Goal: Information Seeking & Learning: Learn about a topic

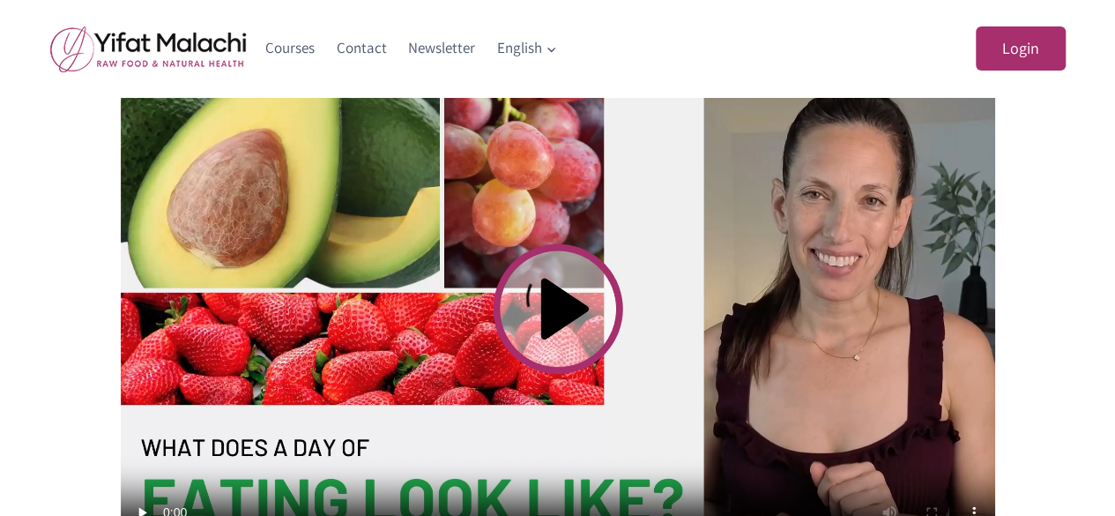
scroll to position [635, 0]
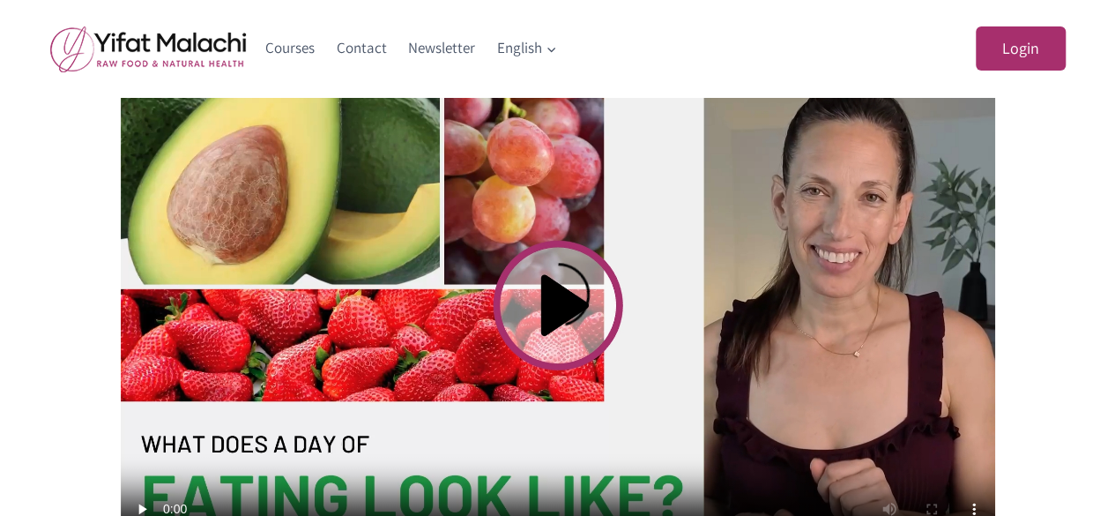
click at [555, 302] on video at bounding box center [558, 305] width 875 height 492
click at [1039, 226] on div "What Does a Day of Eating Look Like? In today’s video, you’ll see what a full d…" at bounding box center [558, 418] width 1058 height 1133
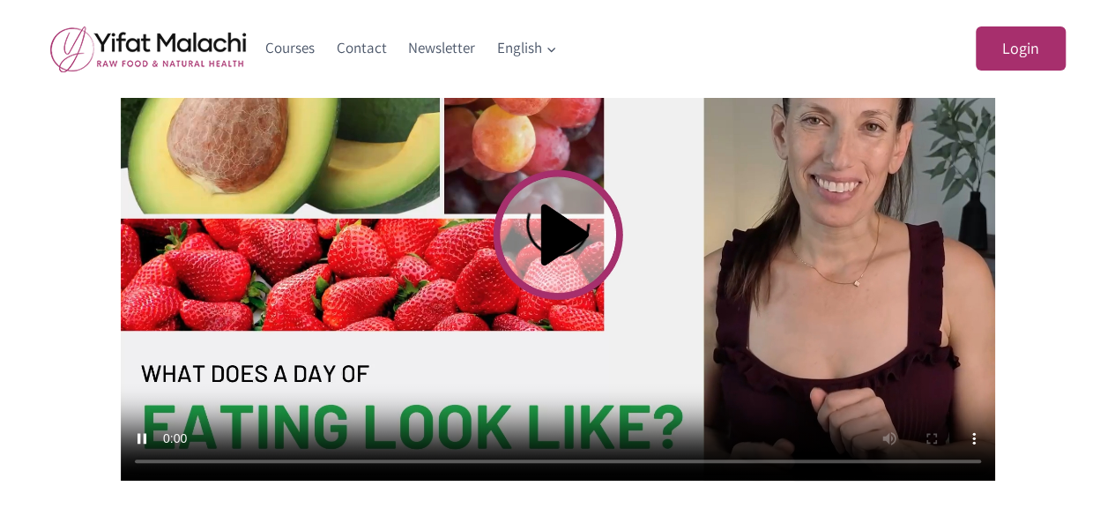
scroll to position [741, 0]
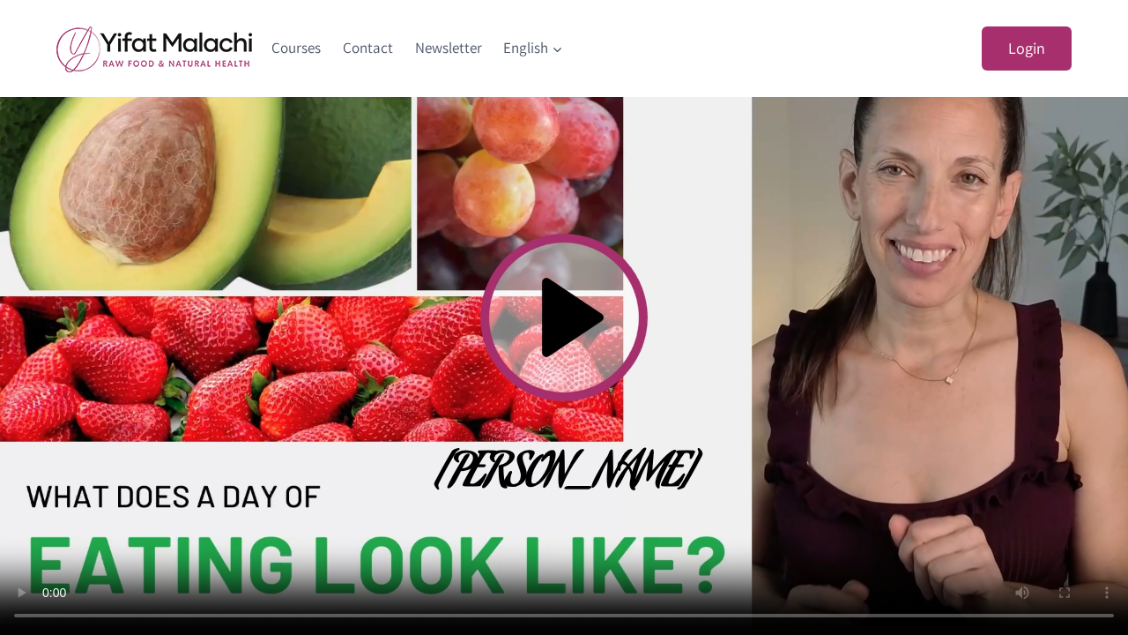
click at [978, 380] on video at bounding box center [564, 317] width 1128 height 635
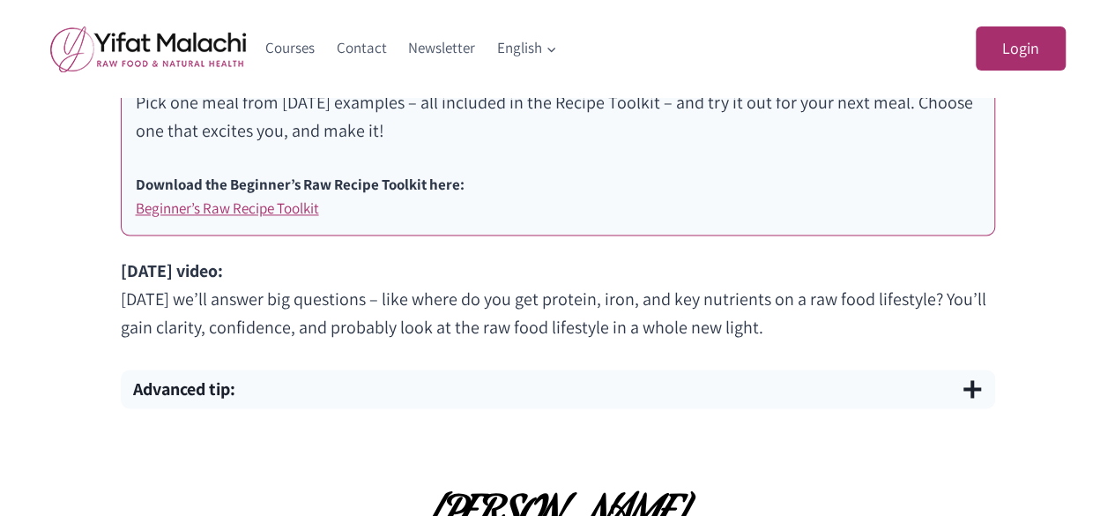
scroll to position [1194, 0]
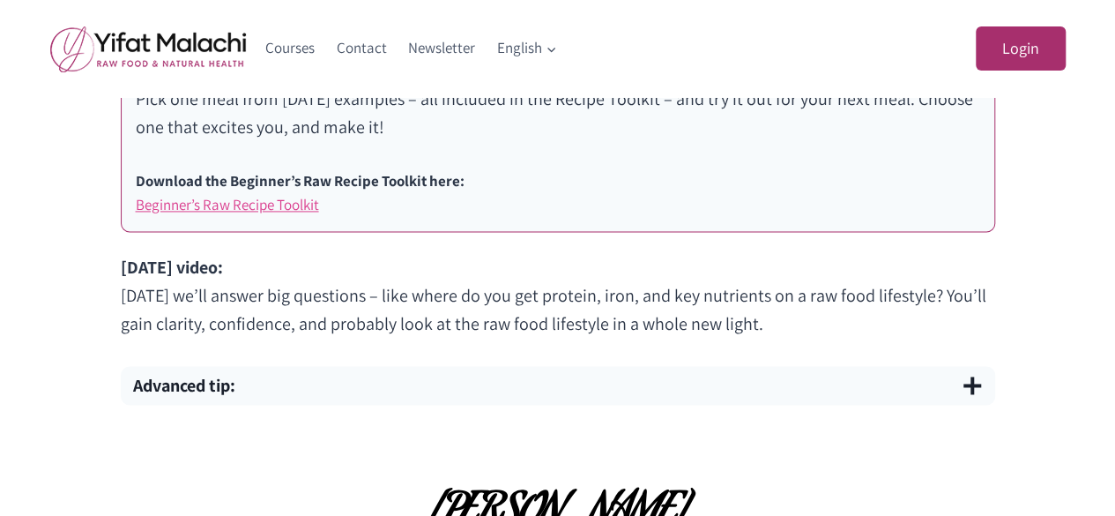
click at [284, 204] on link "Beginner’s Raw Recipe Toolkit" at bounding box center [227, 204] width 183 height 19
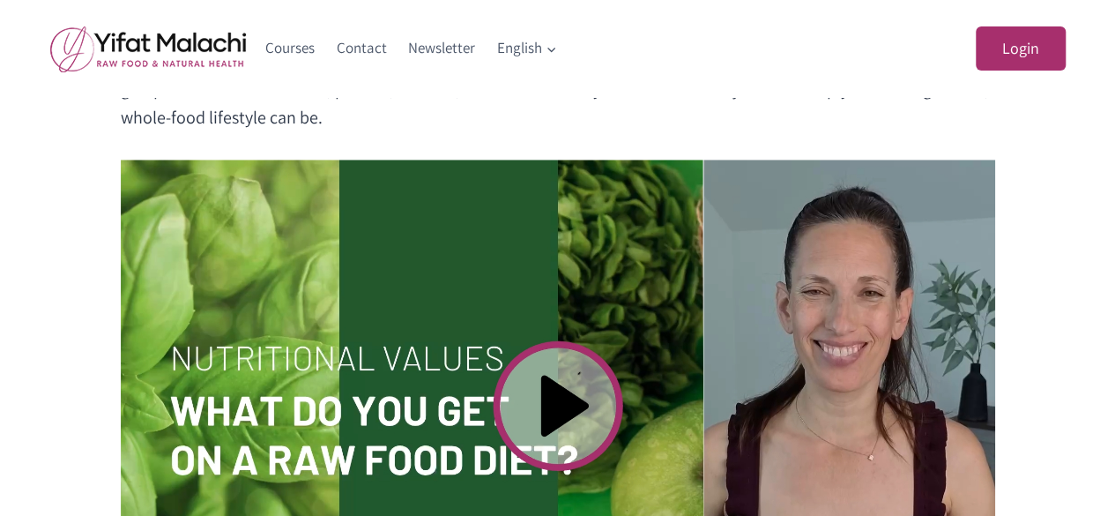
scroll to position [670, 0]
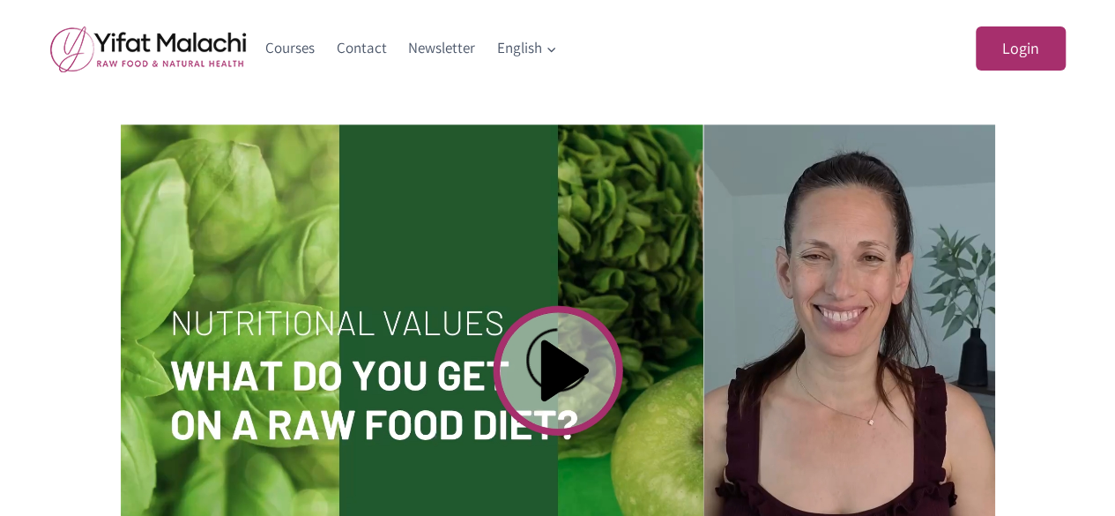
click at [573, 380] on video at bounding box center [558, 370] width 875 height 492
click at [824, 288] on video at bounding box center [558, 370] width 875 height 492
click at [1037, 235] on div "Nutritional values (what do you get on a raw food lifestyle?) Do fruits and veg…" at bounding box center [558, 410] width 1058 height 1186
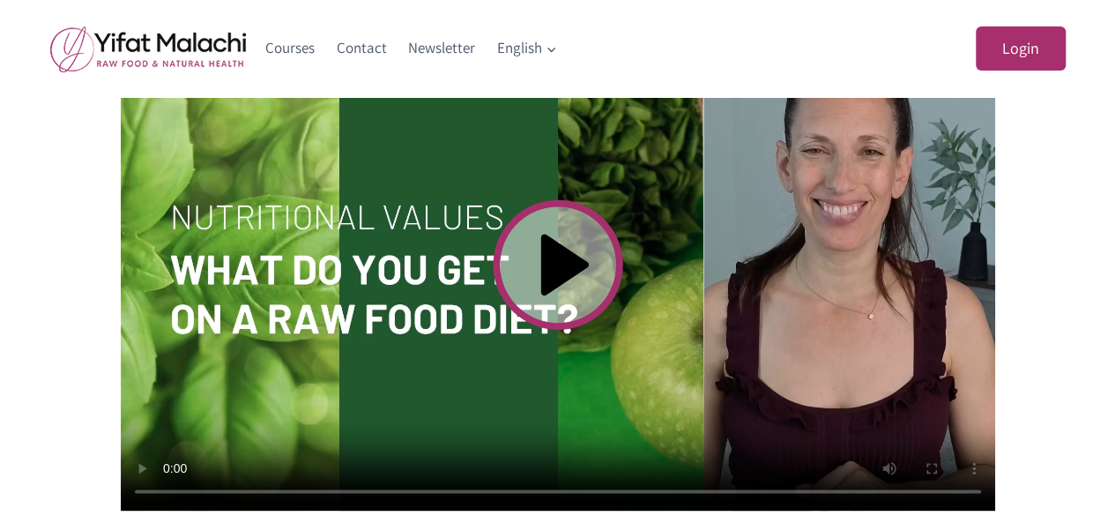
scroll to position [811, 0]
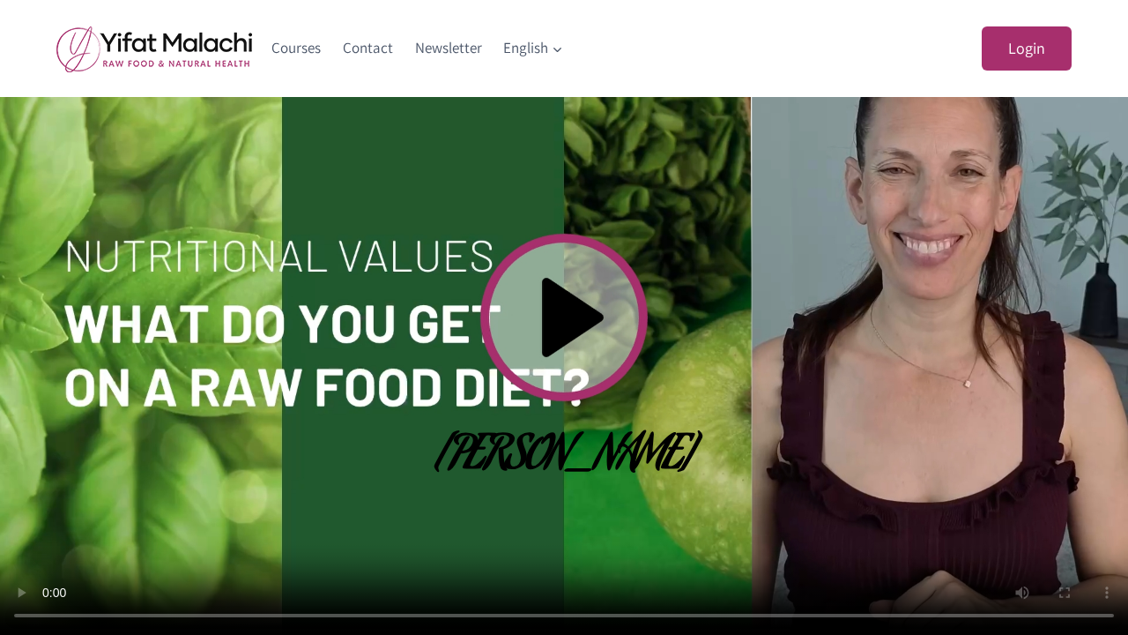
click at [681, 268] on video at bounding box center [564, 317] width 1128 height 635
click at [1063, 515] on video at bounding box center [564, 317] width 1128 height 635
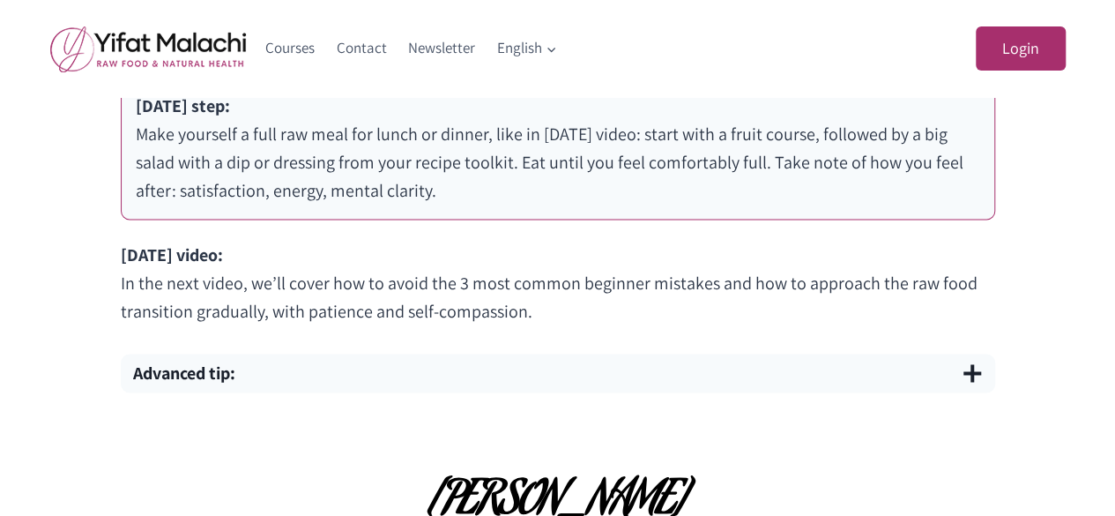
scroll to position [1254, 0]
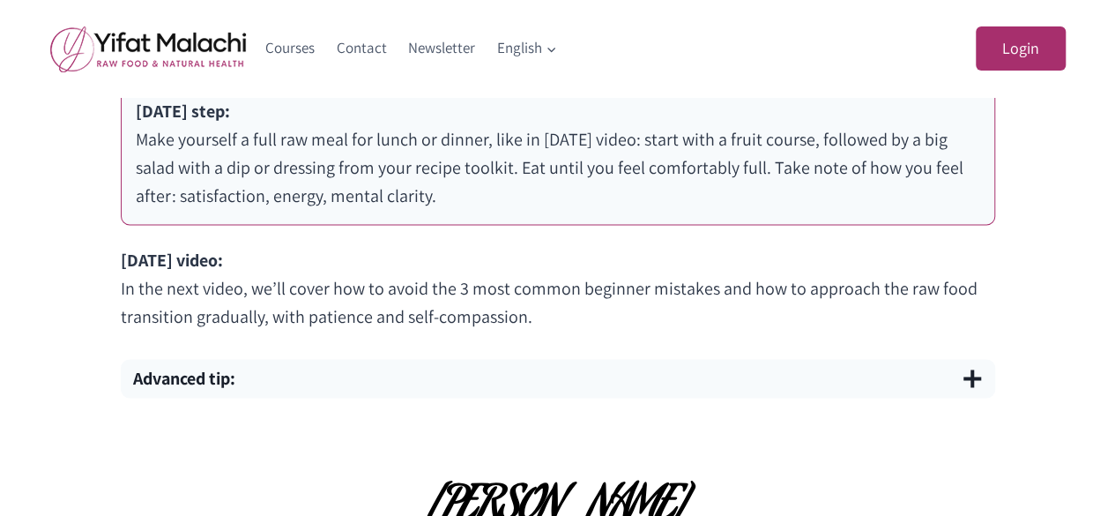
click at [449, 95] on div "Courses Contact Newsletter English Expand English עברית" at bounding box center [412, 48] width 314 height 97
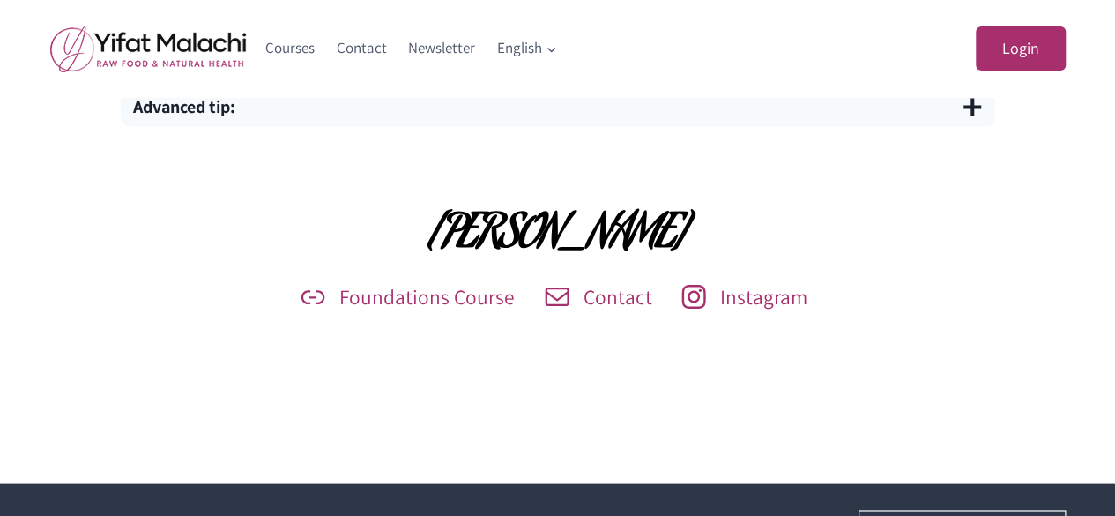
scroll to position [1505, 0]
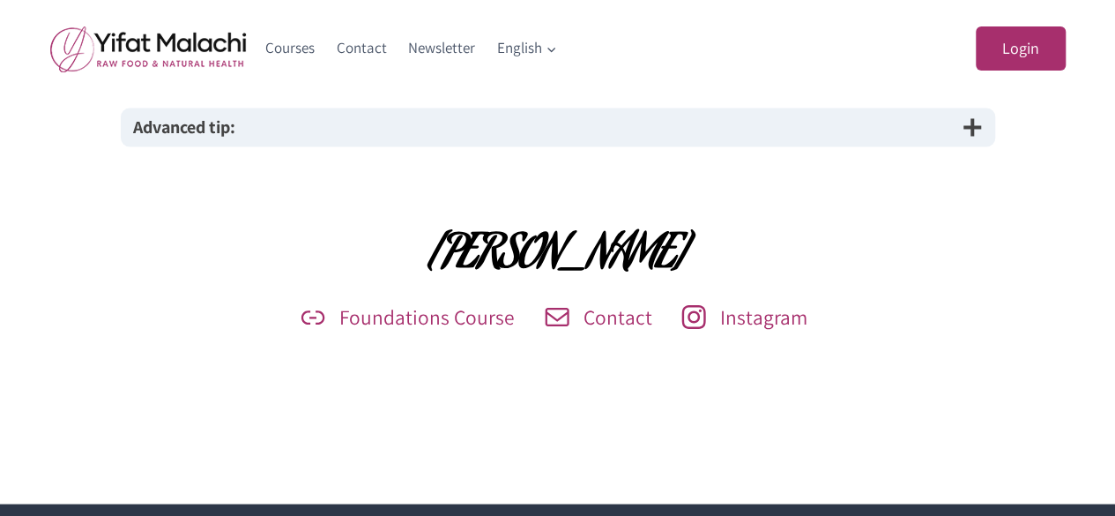
click at [974, 119] on span "button" at bounding box center [972, 126] width 21 height 21
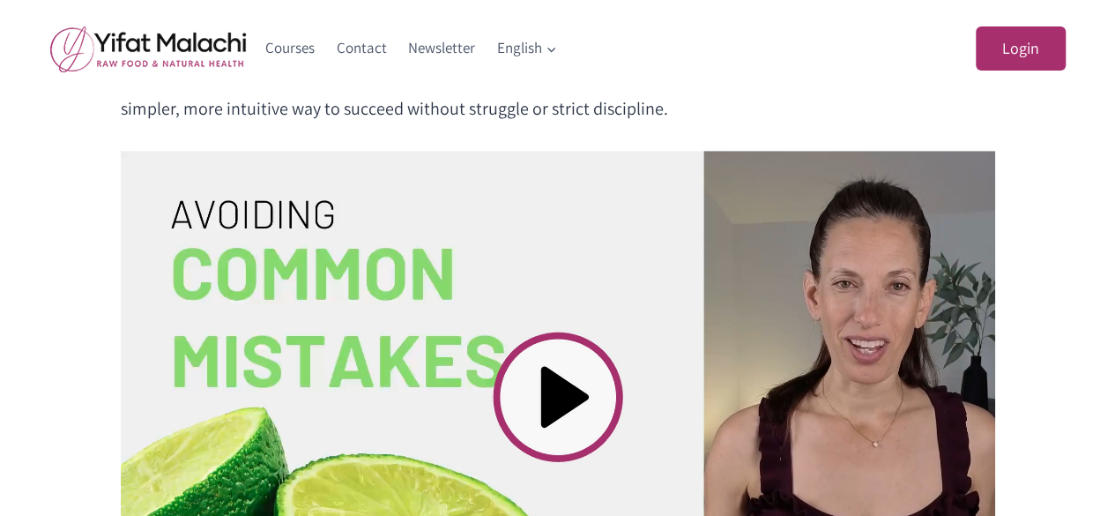
scroll to position [511, 0]
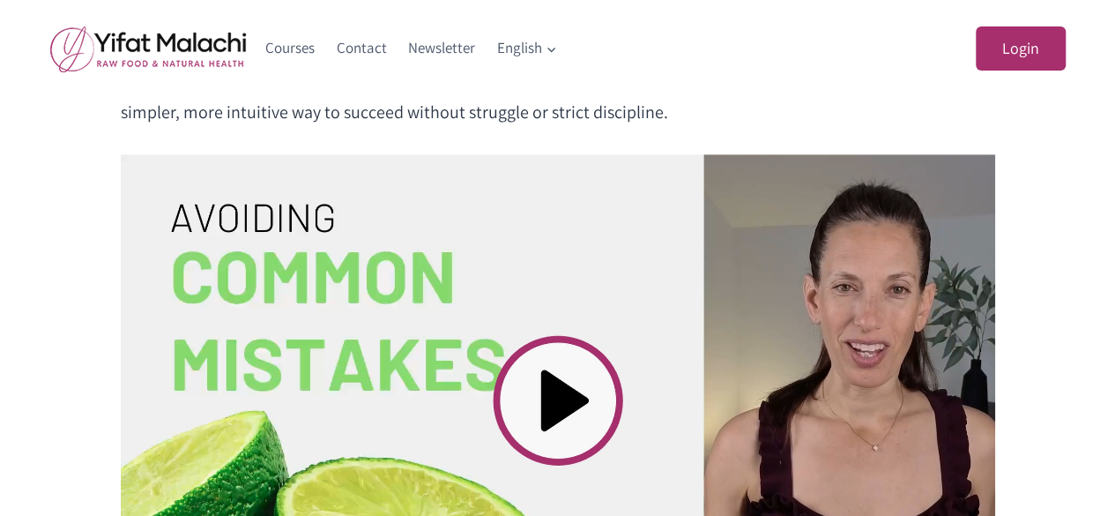
click at [557, 387] on video at bounding box center [558, 400] width 875 height 492
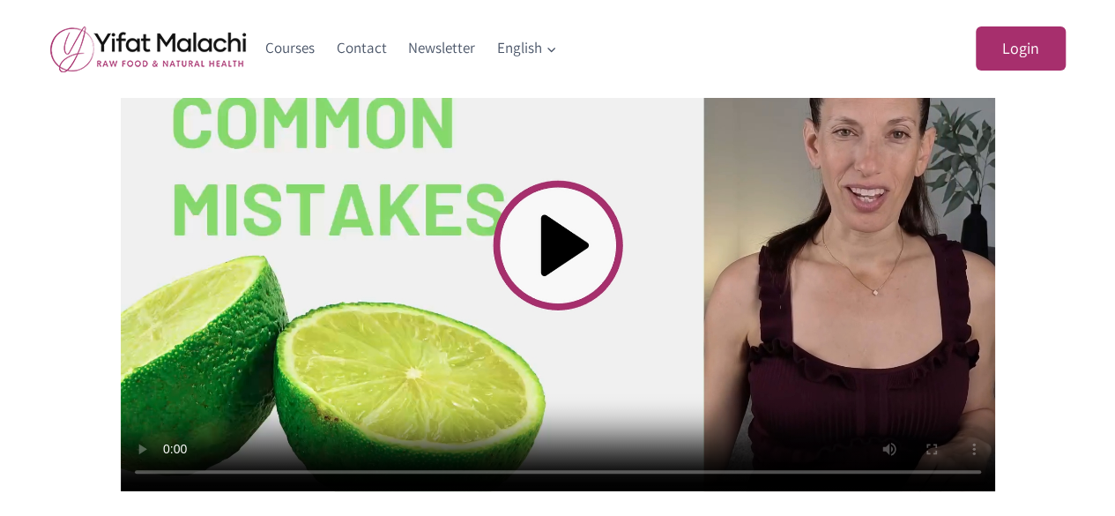
scroll to position [673, 0]
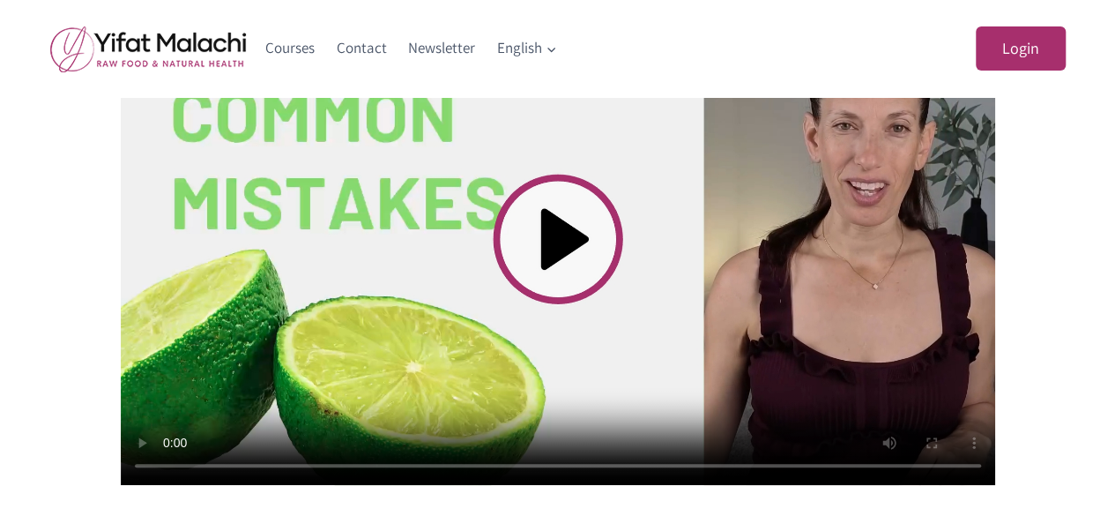
click at [901, 348] on video at bounding box center [558, 239] width 875 height 492
click at [927, 384] on video at bounding box center [558, 239] width 875 height 492
click at [812, 294] on video at bounding box center [558, 239] width 875 height 492
click at [1077, 242] on div "Avoiding Common Mistakes Avoid the 3 most common beginner mistakes that can mak…" at bounding box center [558, 356] width 1058 height 1085
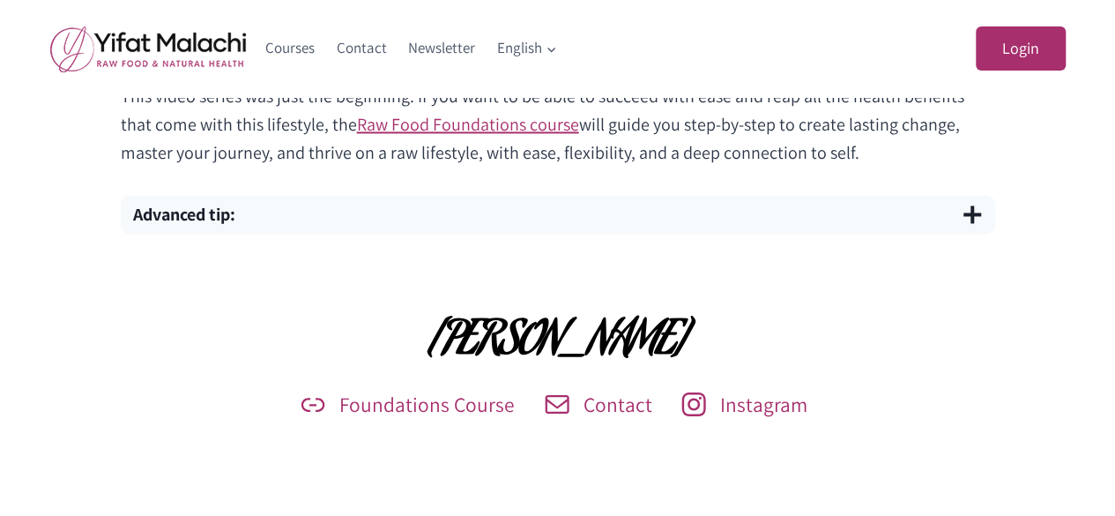
scroll to position [1307, 0]
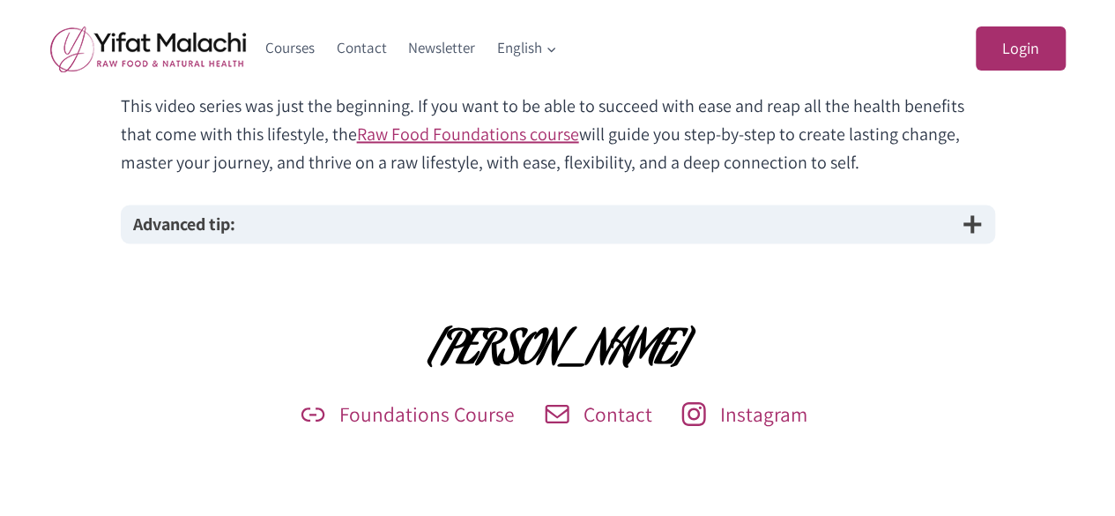
click at [966, 227] on span "button" at bounding box center [972, 223] width 21 height 21
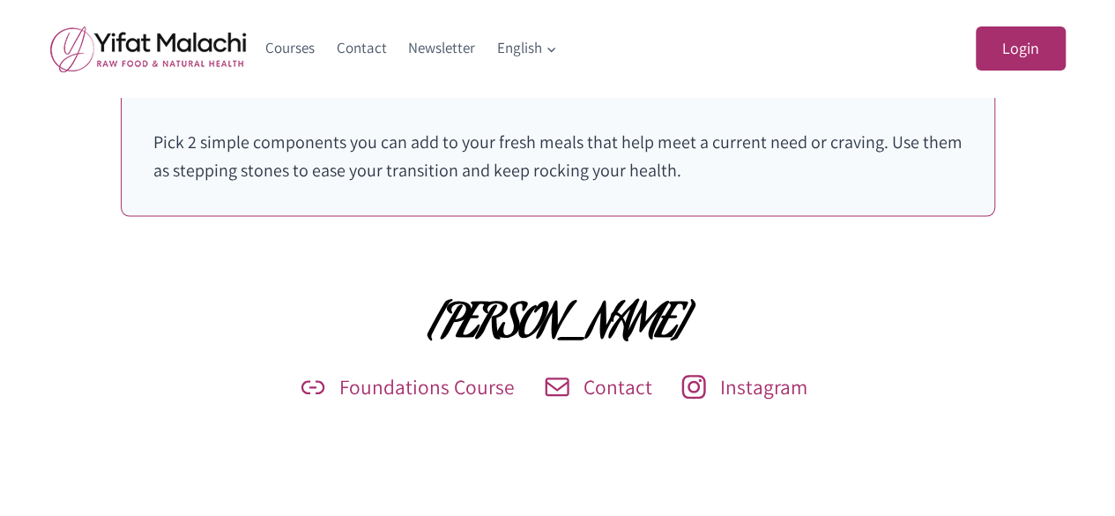
scroll to position [1836, 0]
